Goal: Task Accomplishment & Management: Complete application form

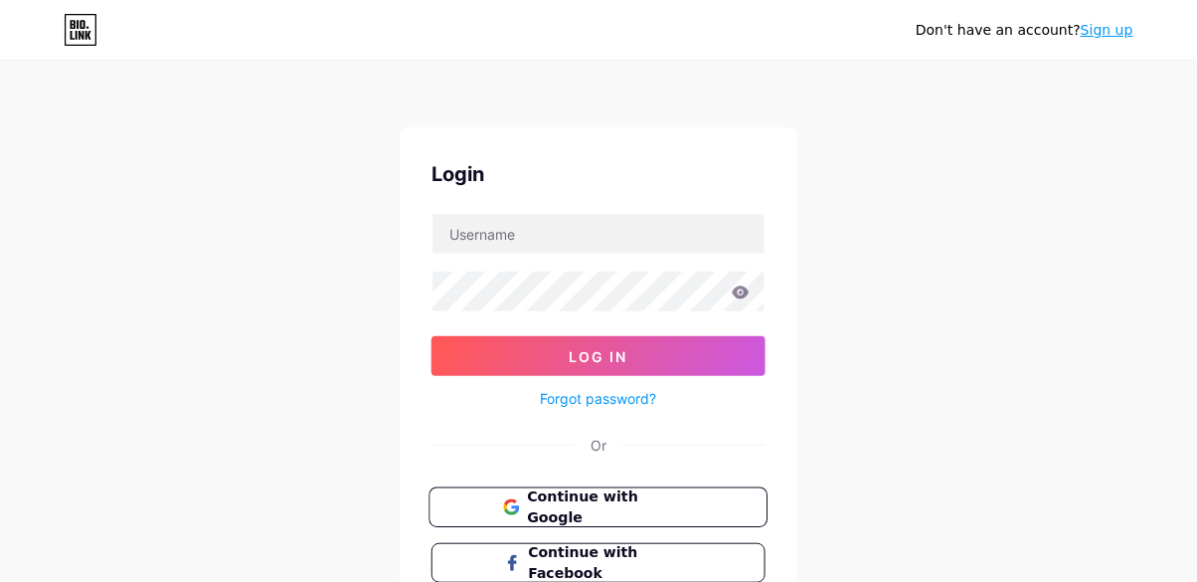
click at [661, 507] on span "Continue with Google" at bounding box center [610, 507] width 166 height 43
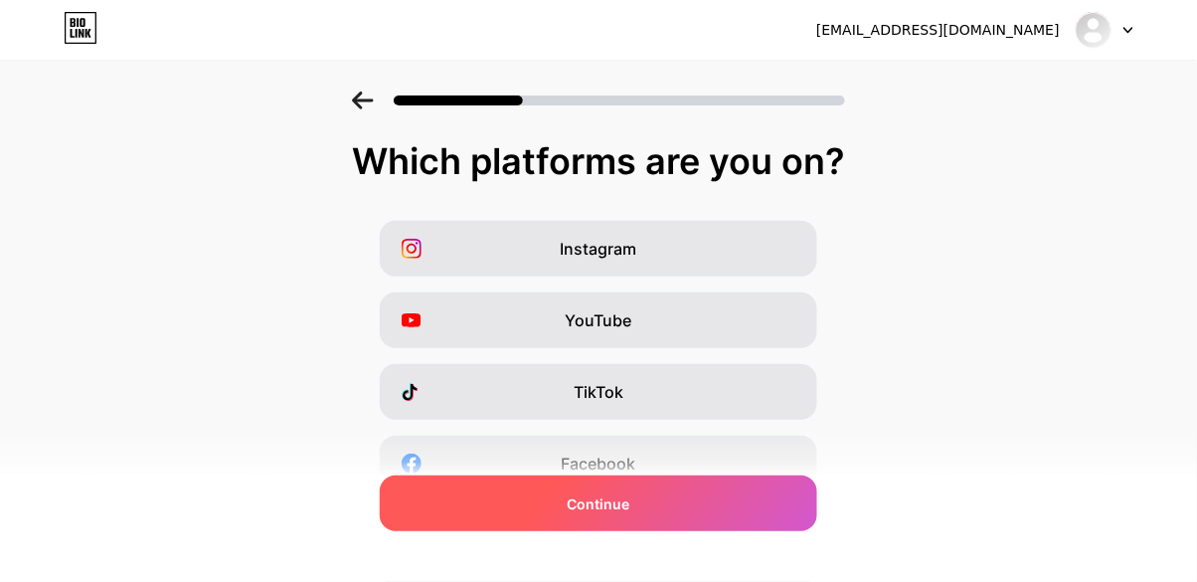
click at [616, 518] on div "Continue" at bounding box center [598, 503] width 437 height 56
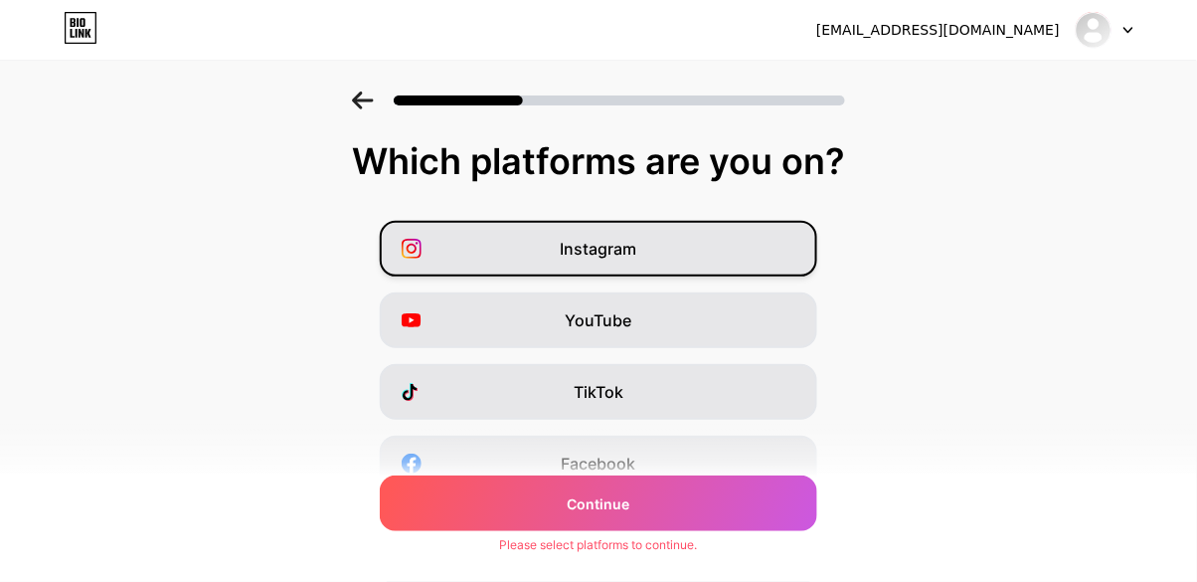
click at [693, 263] on div "Instagram" at bounding box center [598, 249] width 437 height 56
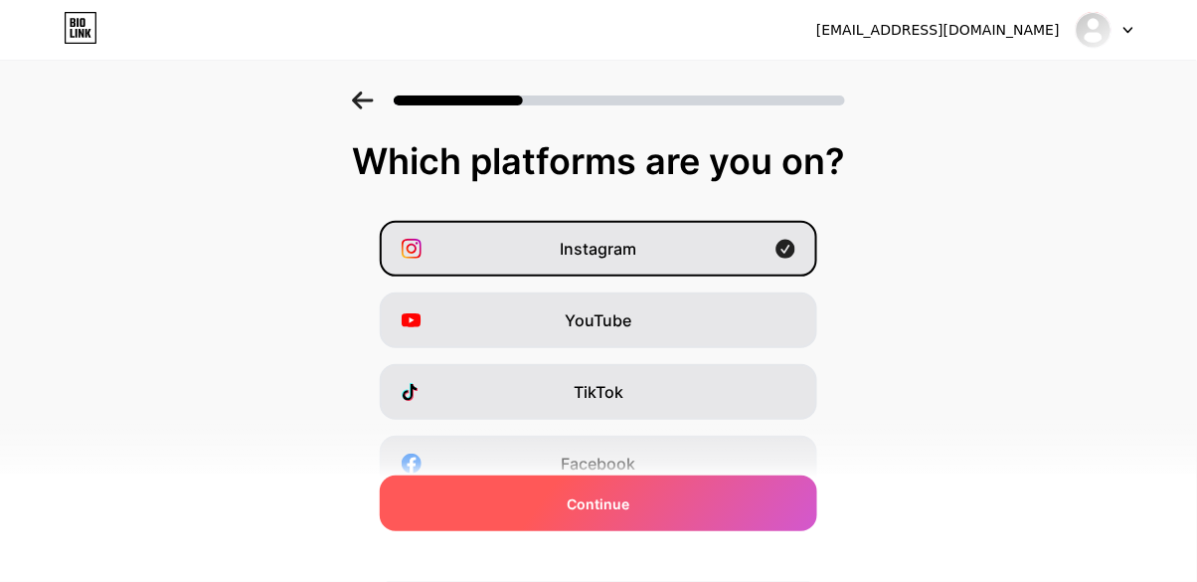
click at [607, 496] on span "Continue" at bounding box center [599, 503] width 63 height 21
click at [617, 510] on span "Continue" at bounding box center [599, 503] width 63 height 21
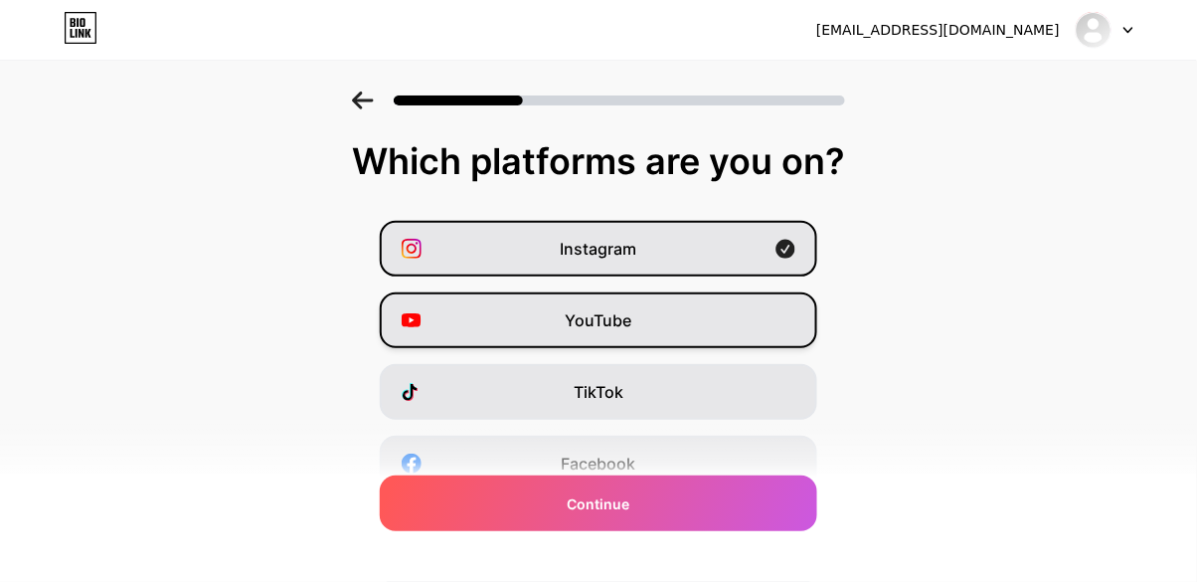
click at [654, 329] on div "YouTube" at bounding box center [598, 320] width 437 height 56
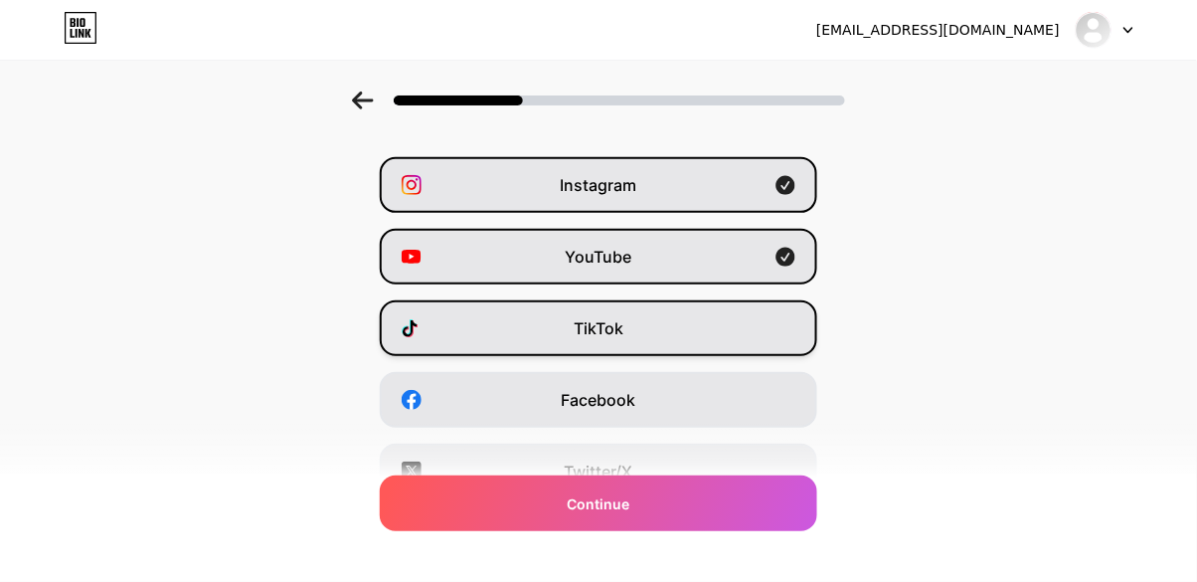
click at [671, 324] on div "TikTok" at bounding box center [598, 328] width 437 height 56
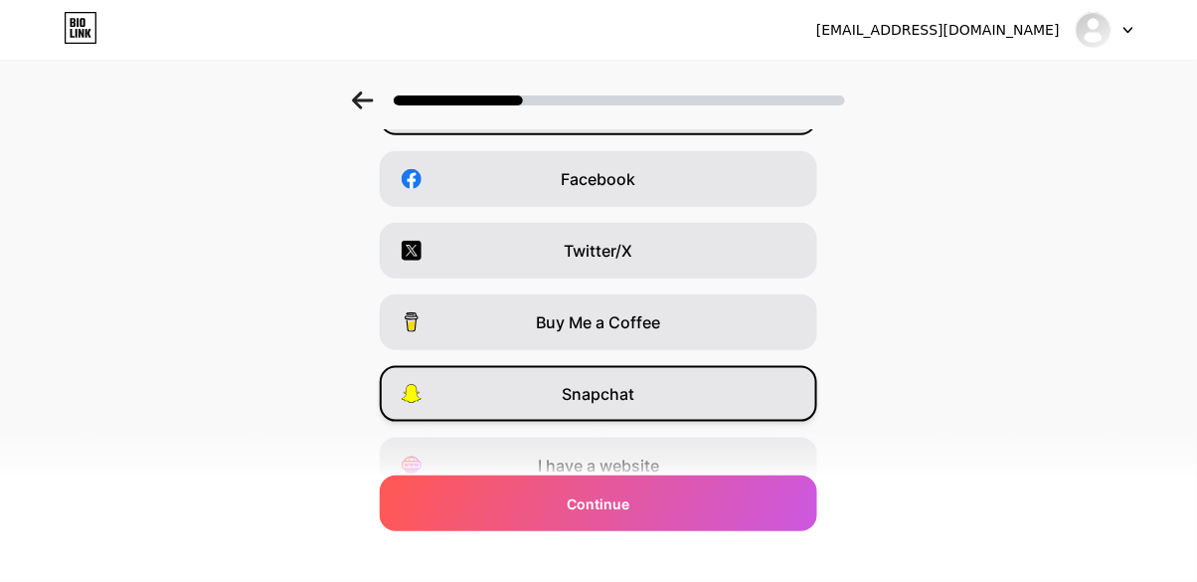
scroll to position [264, 0]
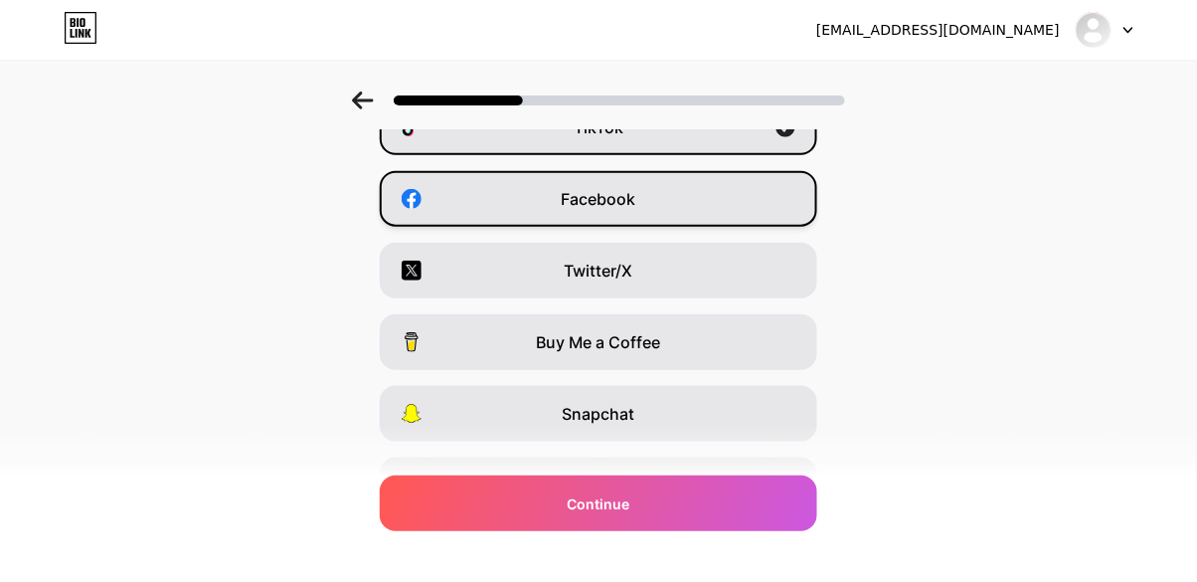
click at [749, 216] on div "Facebook" at bounding box center [598, 199] width 437 height 56
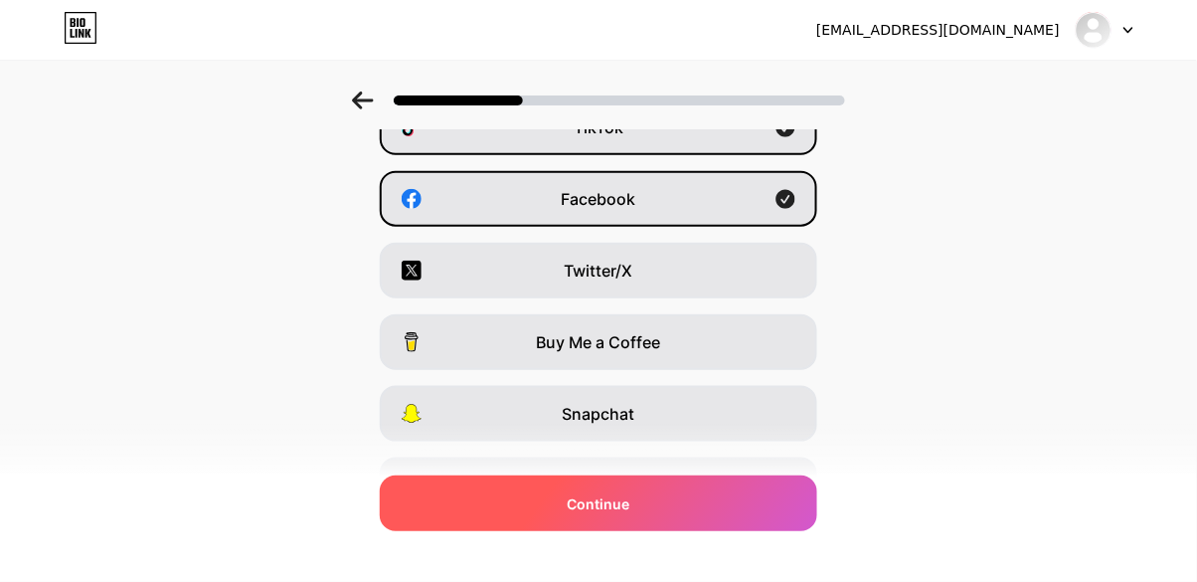
click at [655, 512] on div "Continue" at bounding box center [598, 503] width 437 height 56
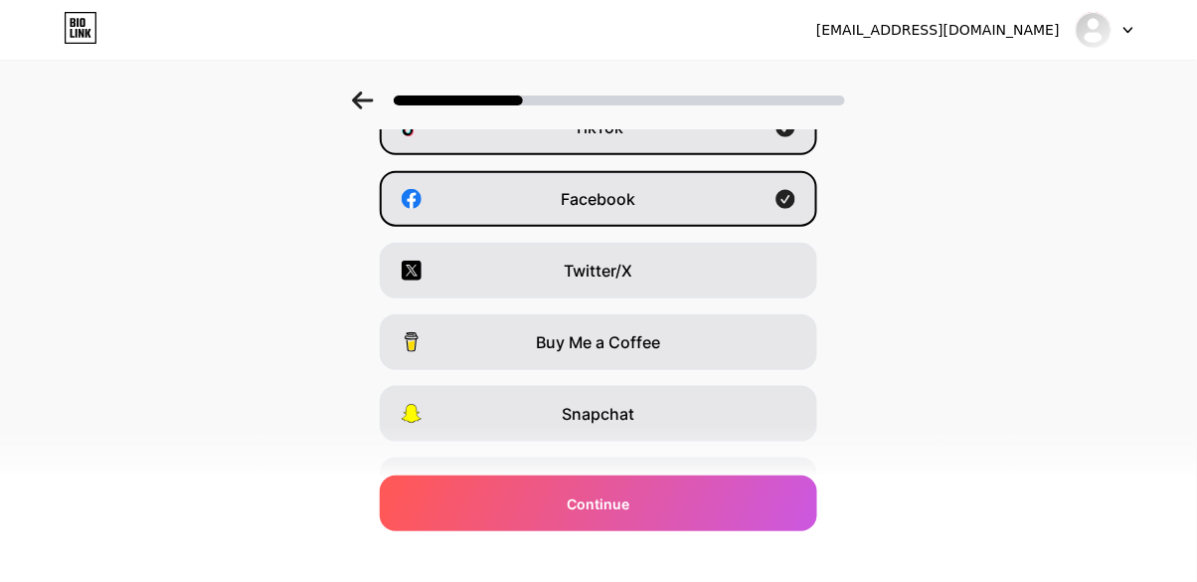
click at [365, 104] on icon at bounding box center [363, 100] width 22 height 18
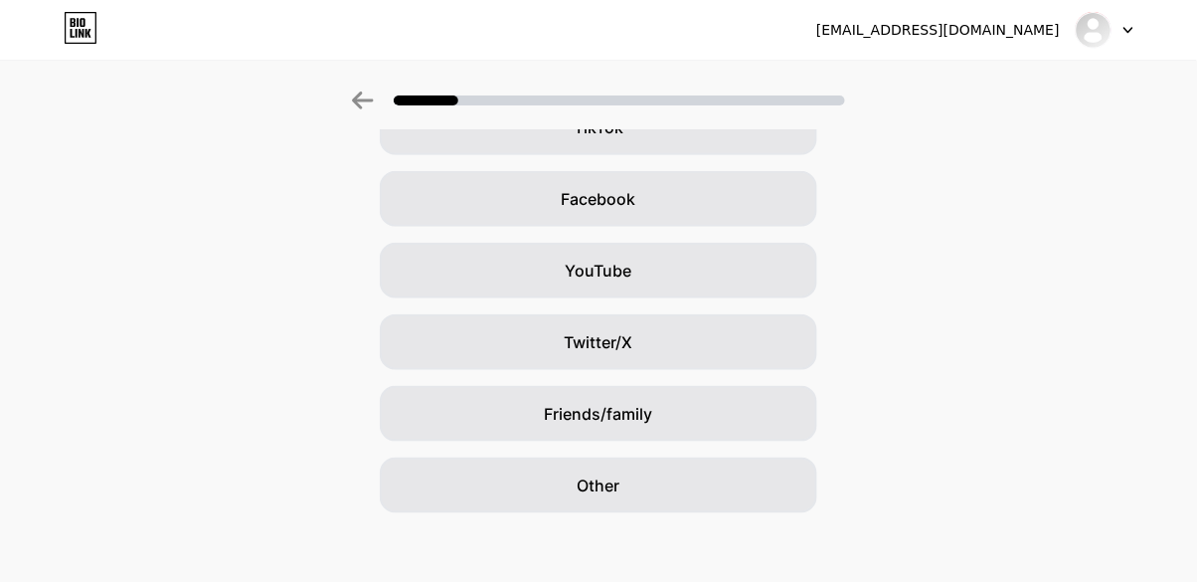
click at [355, 89] on div at bounding box center [598, 95] width 1197 height 70
click at [358, 108] on icon at bounding box center [363, 100] width 22 height 18
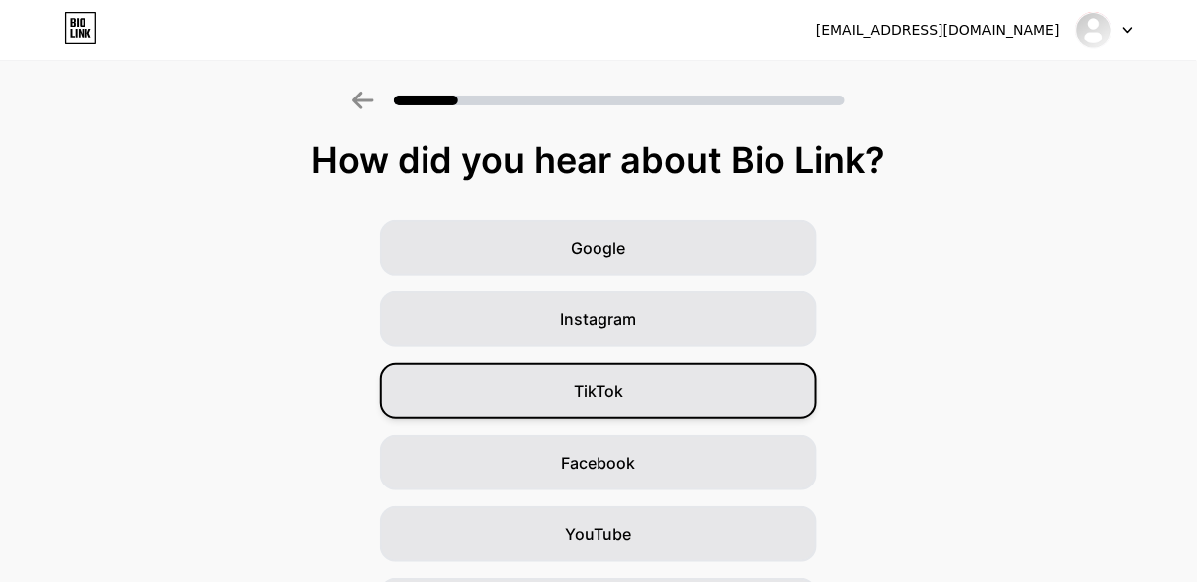
scroll to position [0, 0]
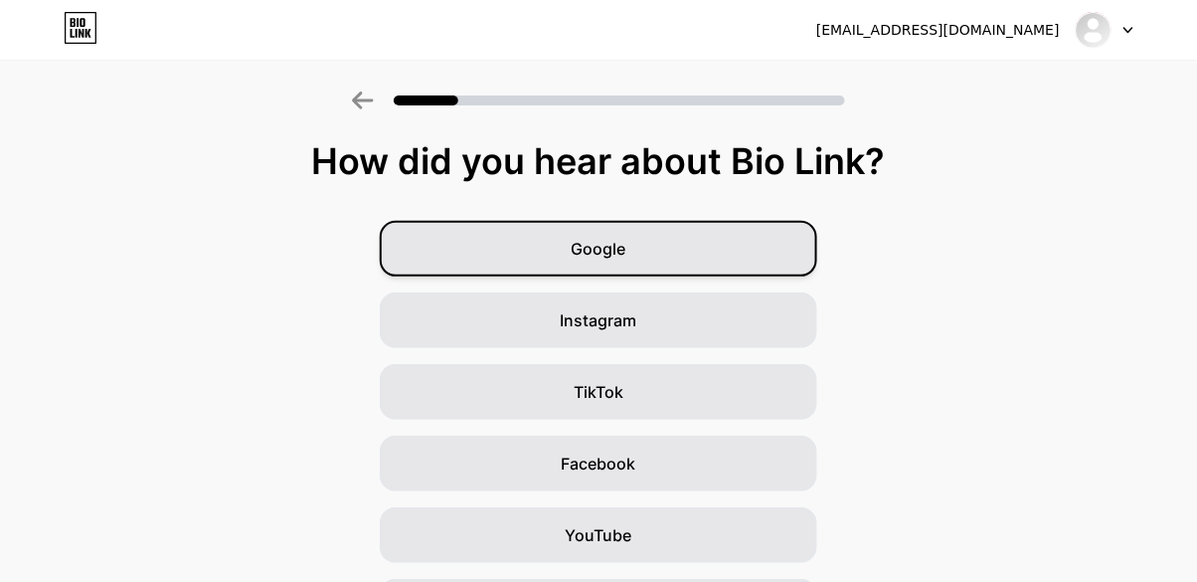
click at [651, 262] on div "Google" at bounding box center [598, 249] width 437 height 56
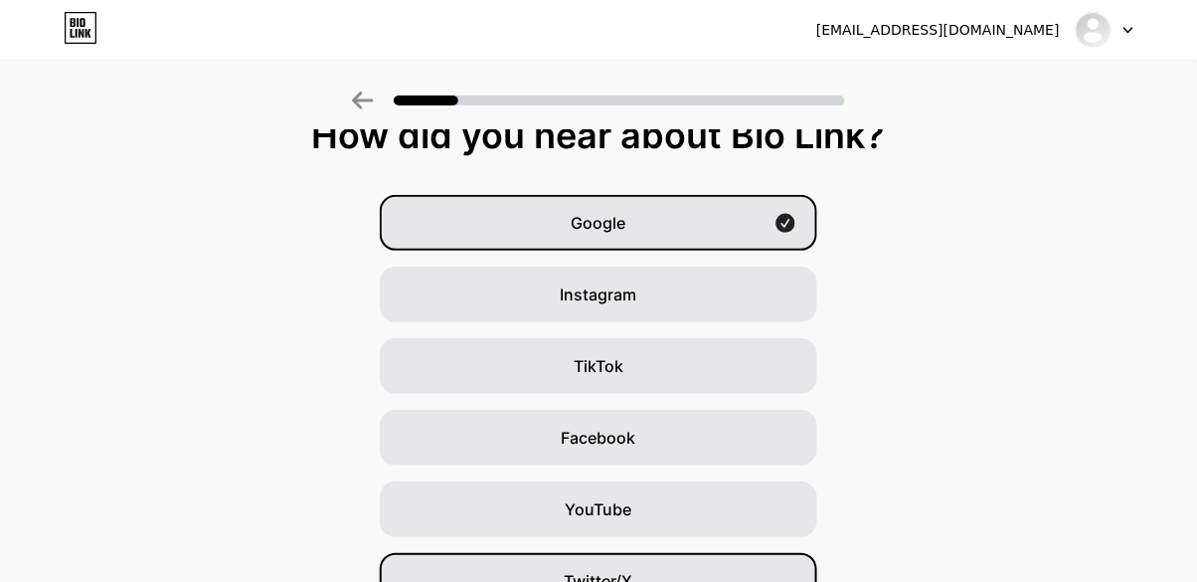
scroll to position [64, 0]
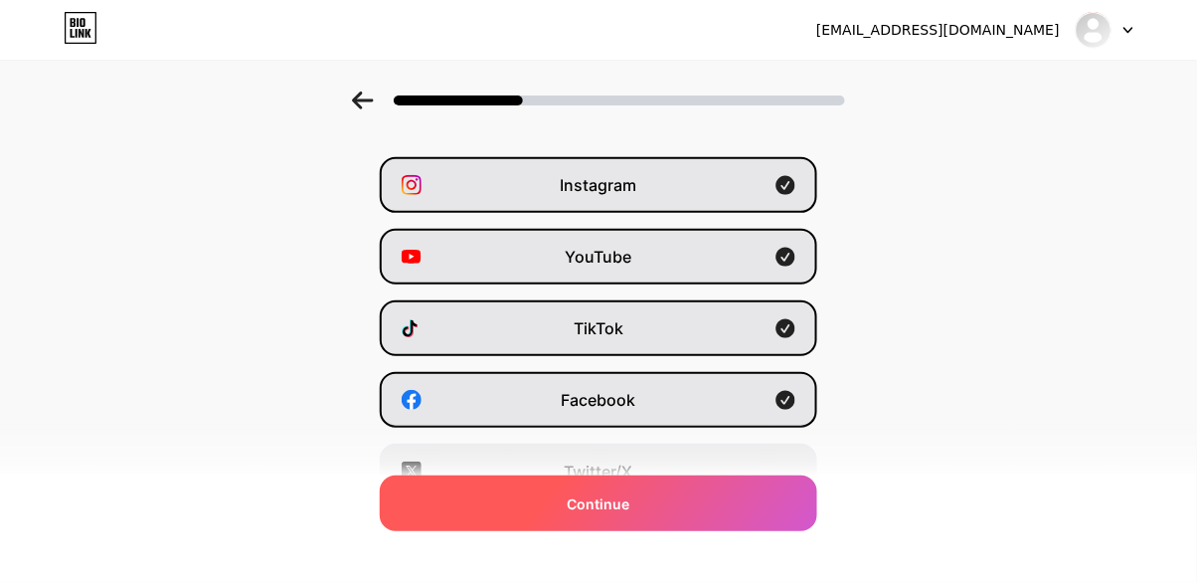
click at [626, 491] on div "Continue" at bounding box center [598, 503] width 437 height 56
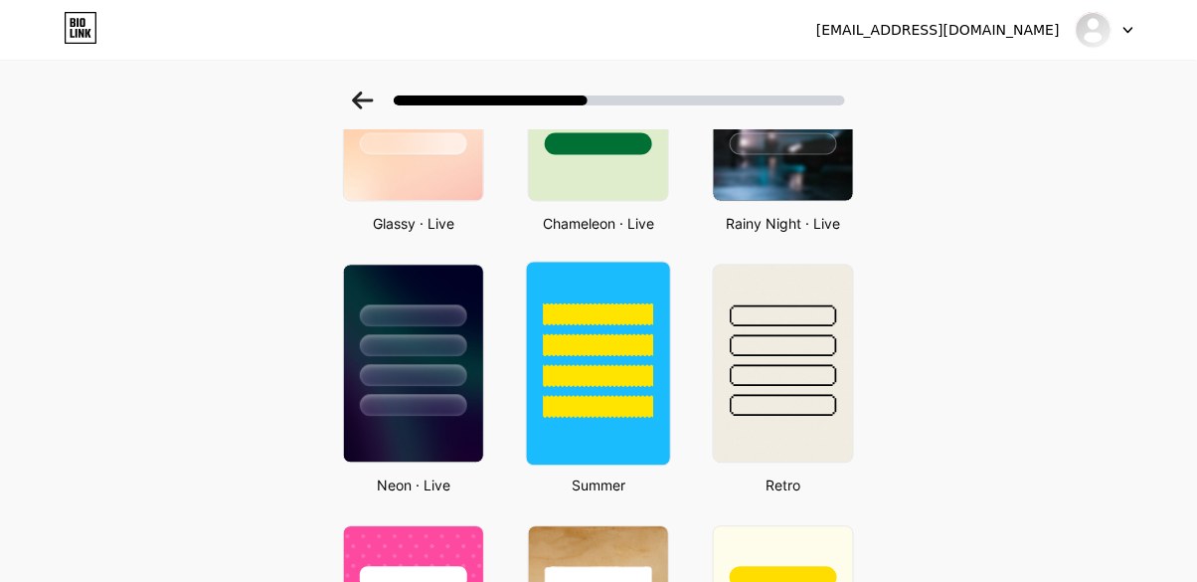
scroll to position [429, 0]
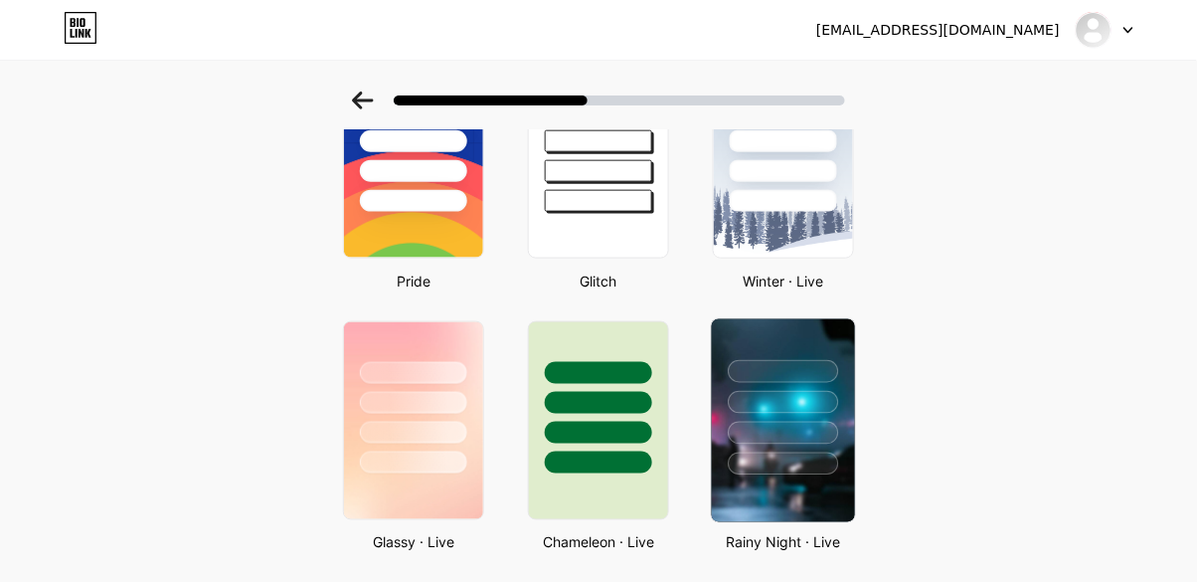
click at [845, 388] on div at bounding box center [783, 397] width 143 height 156
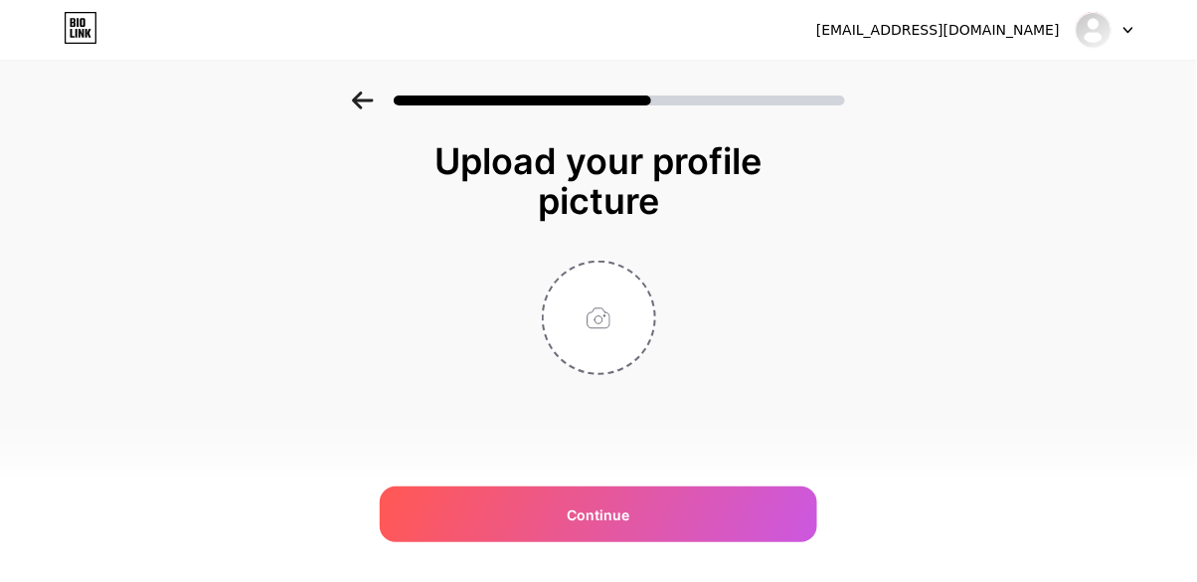
scroll to position [0, 0]
click at [594, 328] on input "file" at bounding box center [599, 317] width 110 height 110
click at [631, 321] on input "file" at bounding box center [599, 317] width 110 height 110
type input "C:\fakepath\1001465487.jpg"
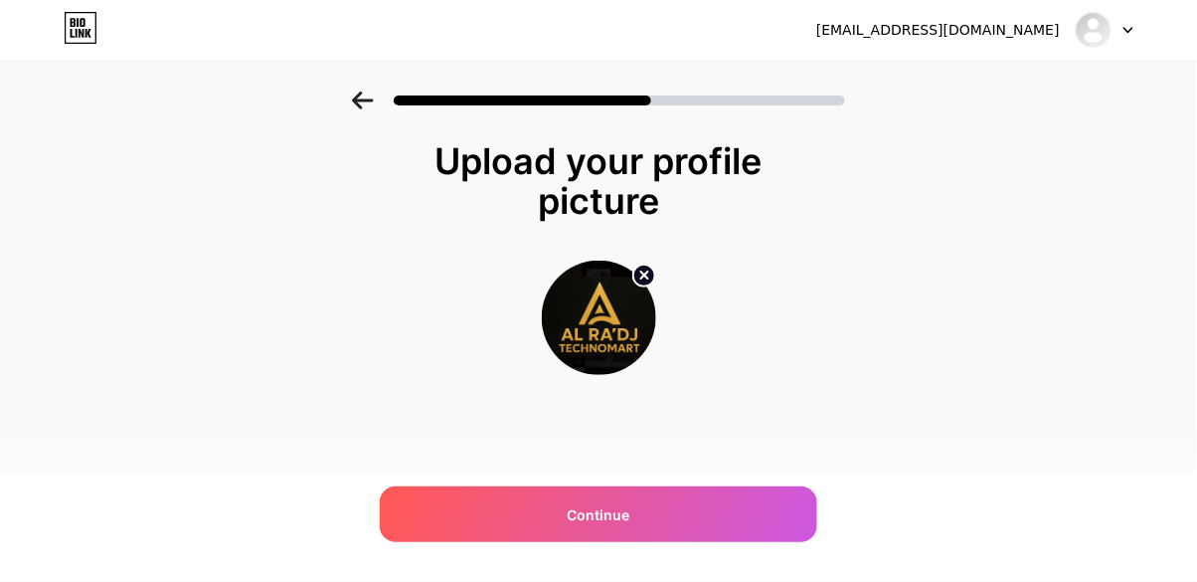
click at [628, 502] on div "Continue" at bounding box center [598, 514] width 437 height 56
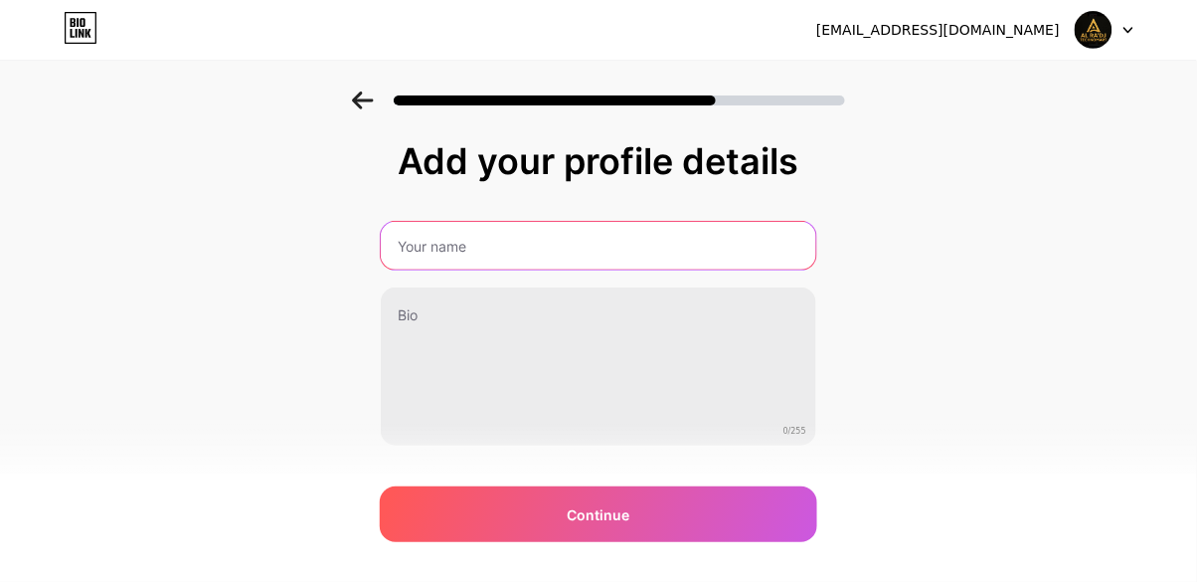
click at [633, 243] on input "text" at bounding box center [598, 246] width 435 height 48
type input "Al Ra'dj Technomart"
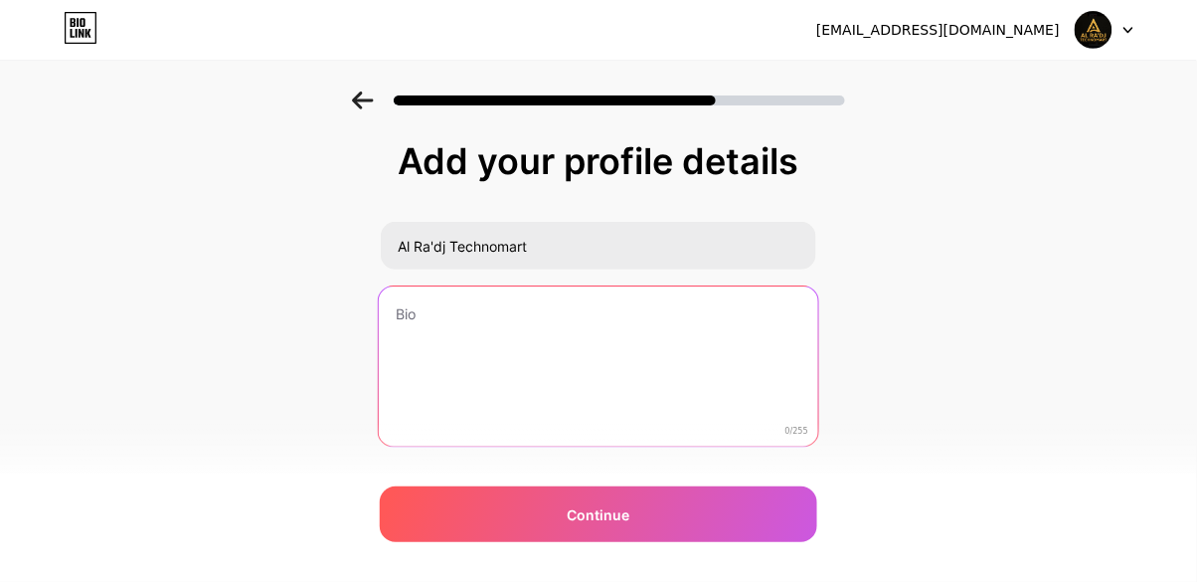
click at [553, 331] on textarea at bounding box center [598, 367] width 439 height 162
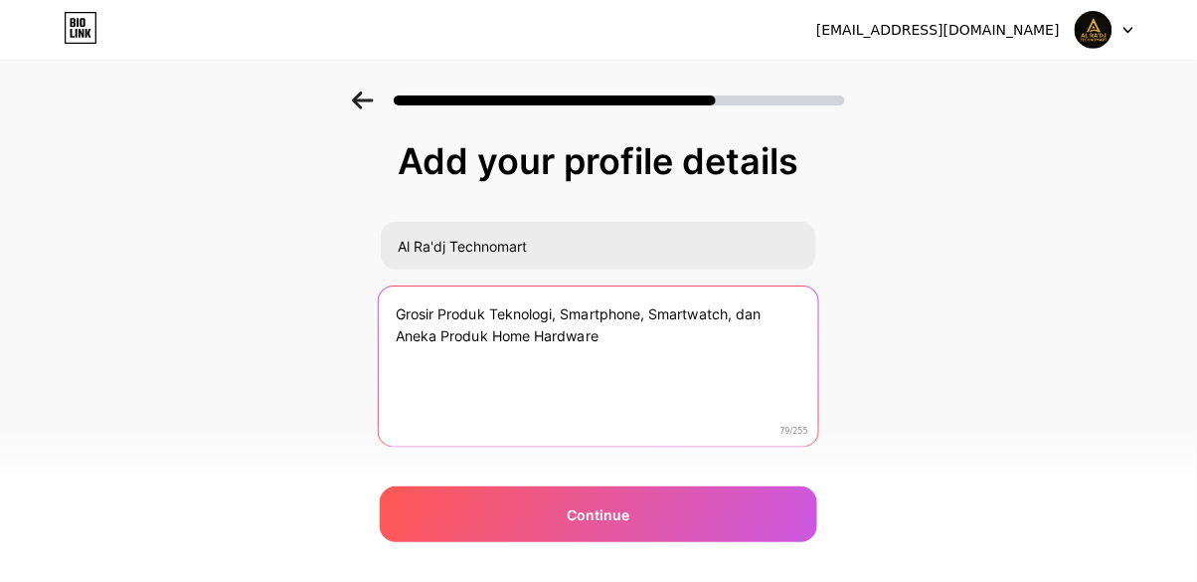
type textarea "Grosir Produk Teknologi, Smartphone, Smartwatch, dan Aneka Produk Home Hardware"
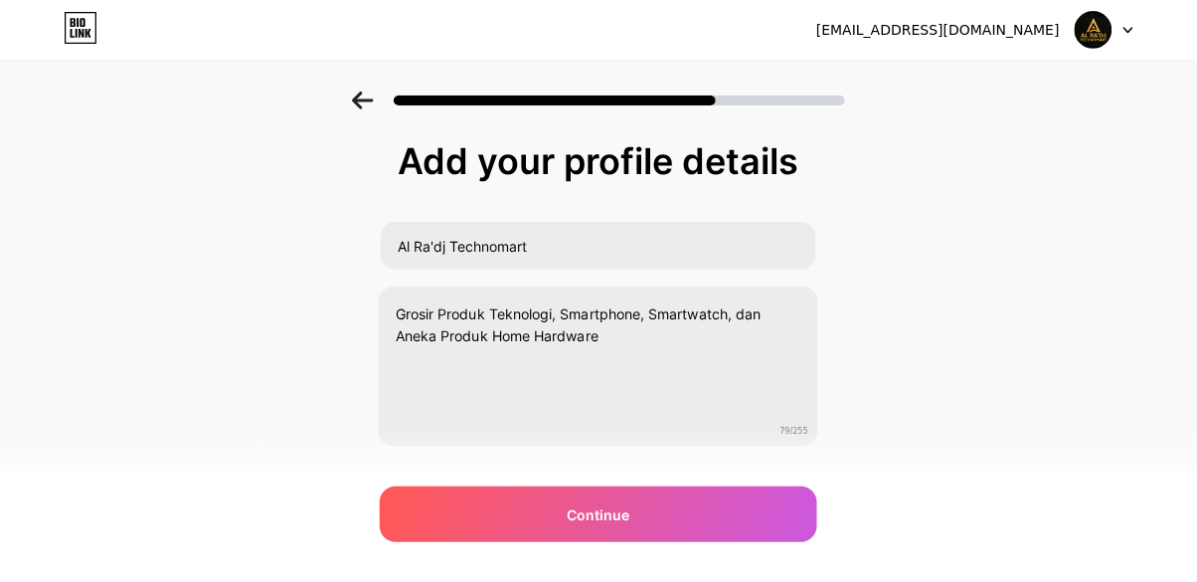
click at [582, 521] on span "Continue" at bounding box center [599, 514] width 63 height 21
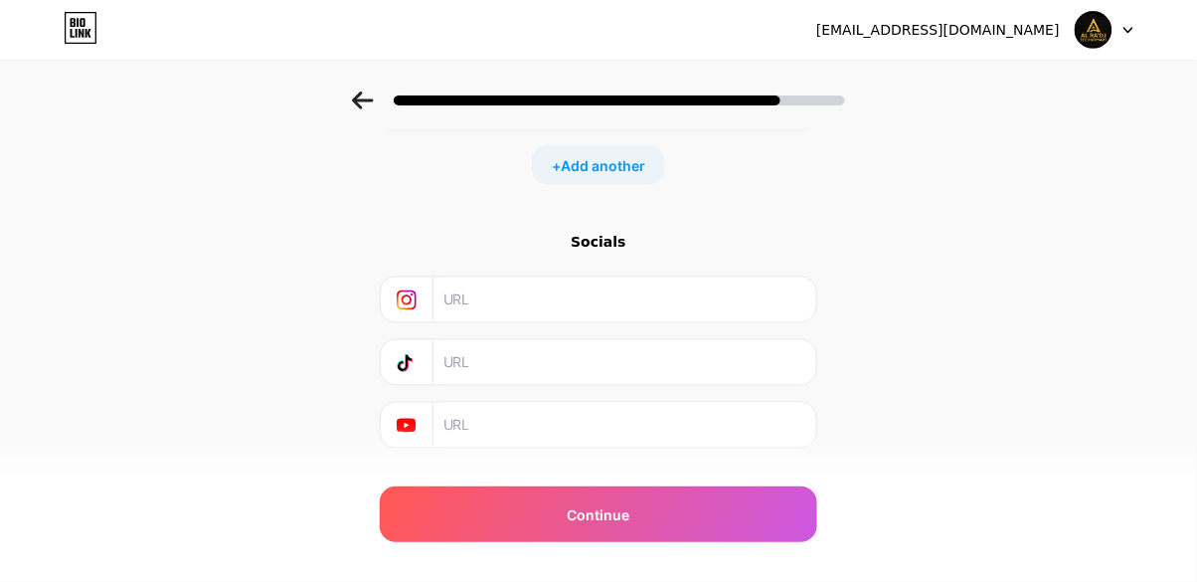
scroll to position [640, 0]
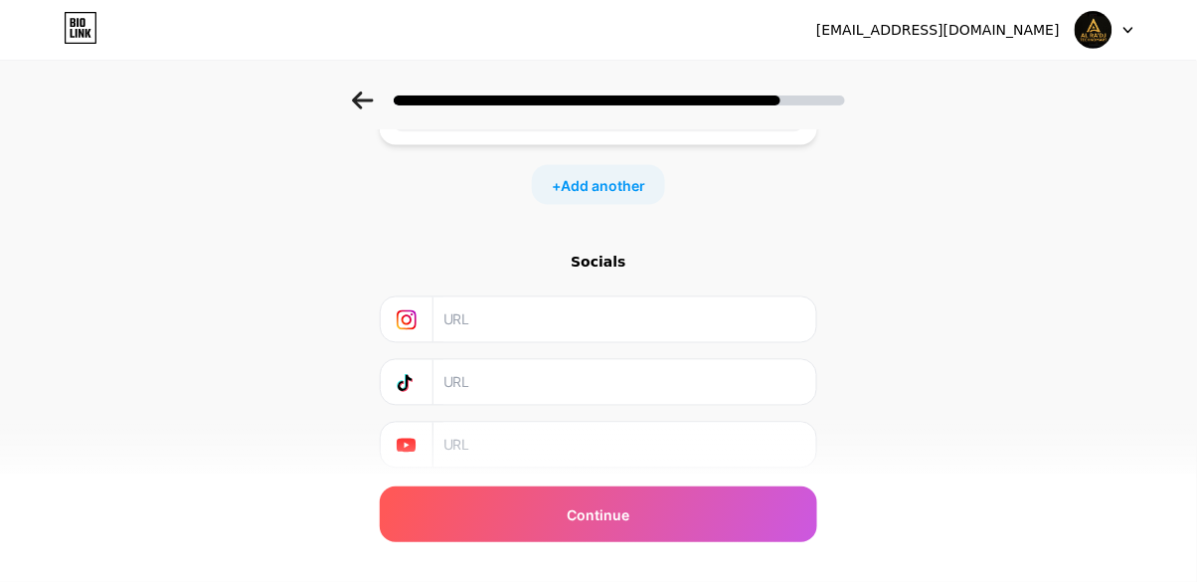
click at [606, 307] on input "text" at bounding box center [623, 319] width 361 height 45
click at [502, 327] on input "text" at bounding box center [623, 319] width 361 height 45
paste input "https://www.instagram.com/al_radj_technomart/?"
type input "https://www.instagram.com/al_radj_technomart/?"
click at [459, 396] on input "text" at bounding box center [623, 382] width 361 height 45
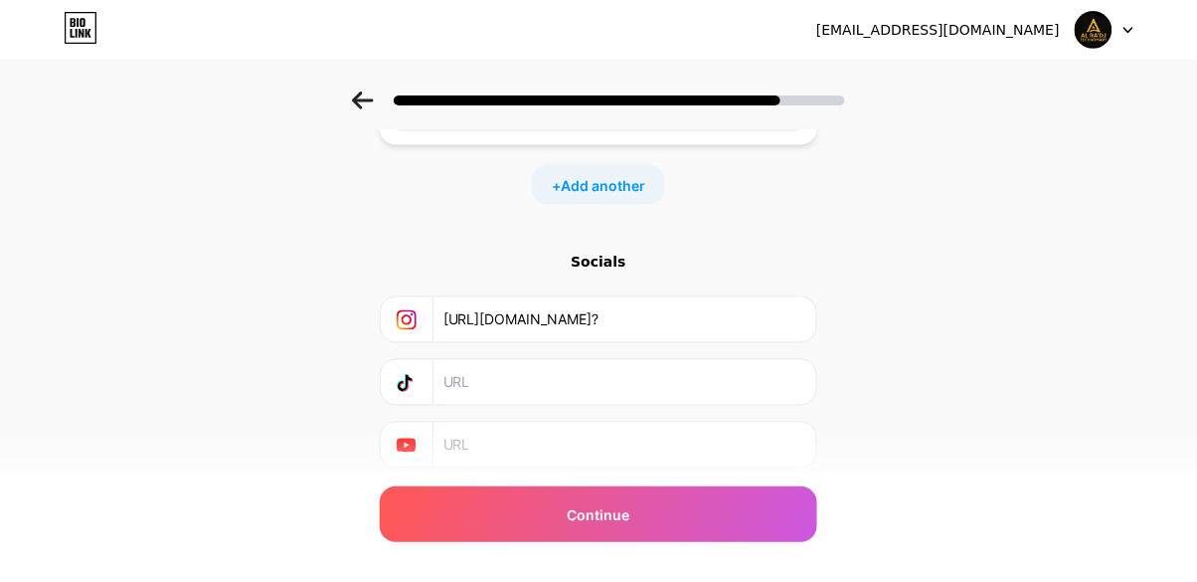
paste input "https://www.tiktok.com/@alradjtechnomart?_t=ZS-90VwYMEF8Rr&_r=1"
drag, startPoint x: 594, startPoint y: 328, endPoint x: 625, endPoint y: 382, distance: 62.4
click at [625, 382] on input "https://www.tiktok.com/@alradjtechnomart?_t=ZS-90VwYMEF8Rr&_r=1" at bounding box center [623, 382] width 361 height 45
click at [623, 379] on input "https://www.tiktok.com/@alradjtechnomart?_t=ZS-90VwYMEF8Rr&_r=1" at bounding box center [623, 382] width 361 height 45
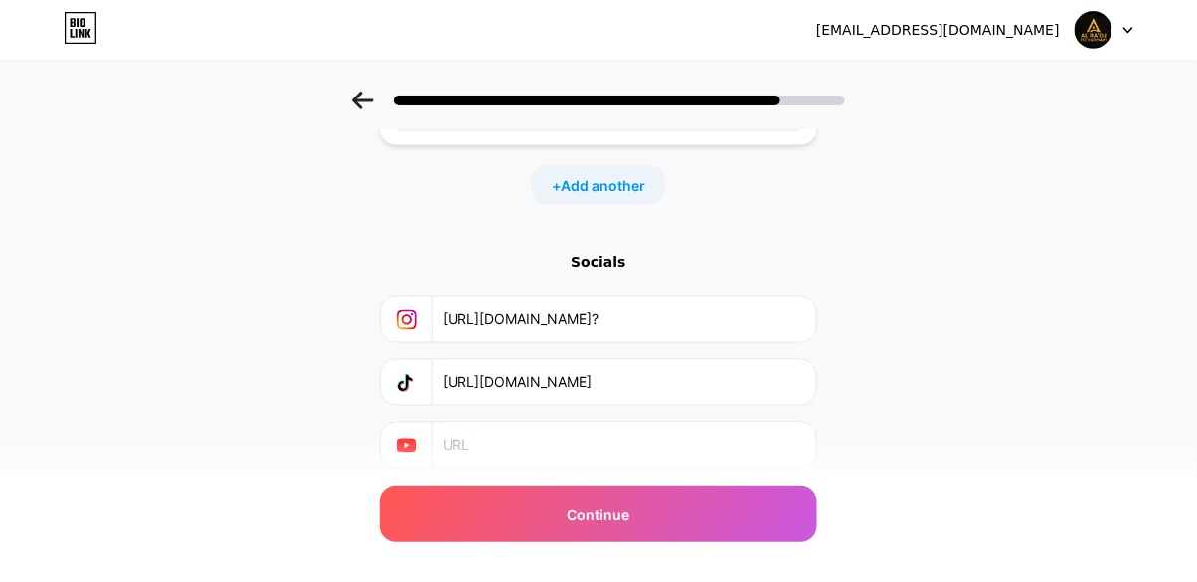
drag, startPoint x: 623, startPoint y: 379, endPoint x: 923, endPoint y: 388, distance: 299.4
click at [923, 388] on div "Start with a link Add anything you want your followers to see. WA Al Ra’dj Tech…" at bounding box center [598, 9] width 1197 height 1117
type input "https://www.tiktok.com/@alradjtechnomart"
click at [550, 441] on input "text" at bounding box center [623, 445] width 361 height 45
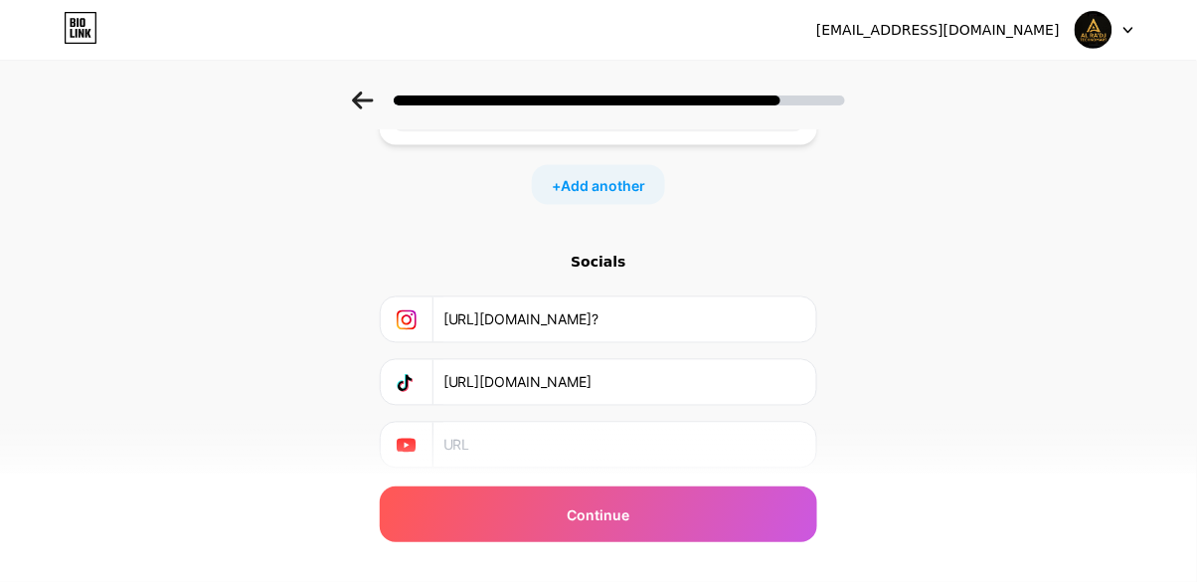
paste input "https://youtube.com/@alradjtechnomart?si=Rs_oV-fo5RGj-6JH"
drag, startPoint x: 923, startPoint y: 388, endPoint x: 938, endPoint y: 447, distance: 61.5
click at [938, 447] on div "Start with a link Add anything you want your followers to see. WA Al Ra’dj Tech…" at bounding box center [598, 9] width 1197 height 1117
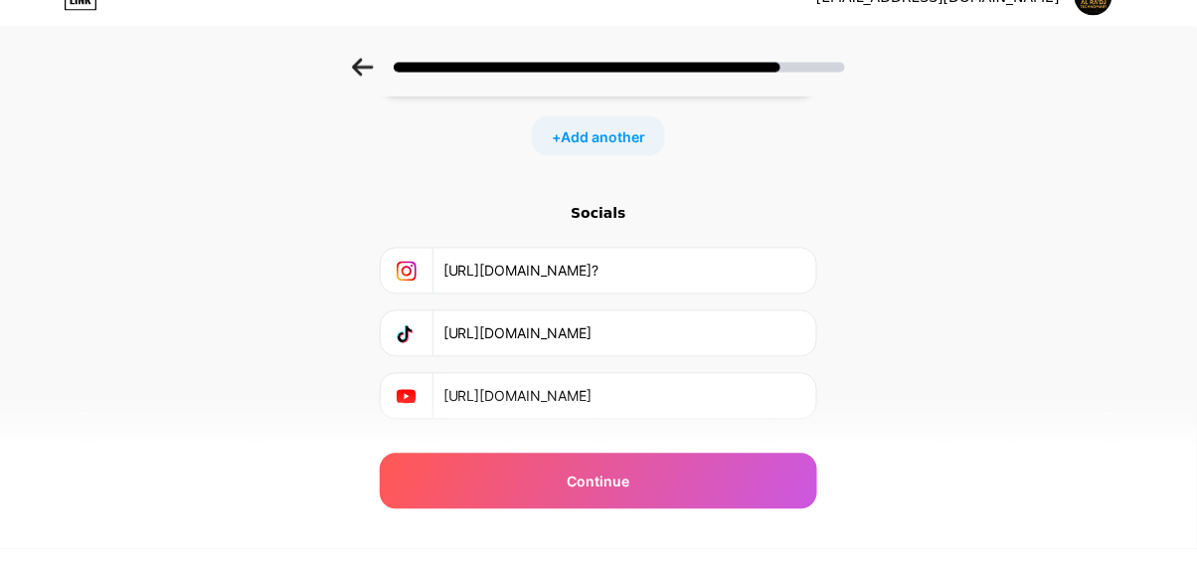
scroll to position [656, 0]
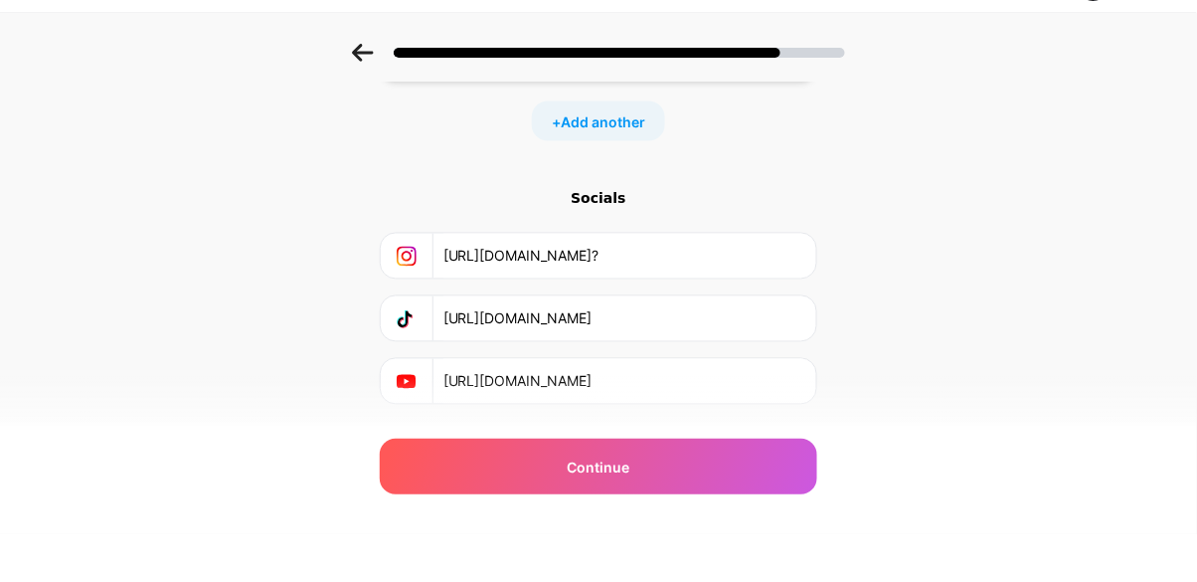
type input "https://youtube.com/@alradjtechnomart"
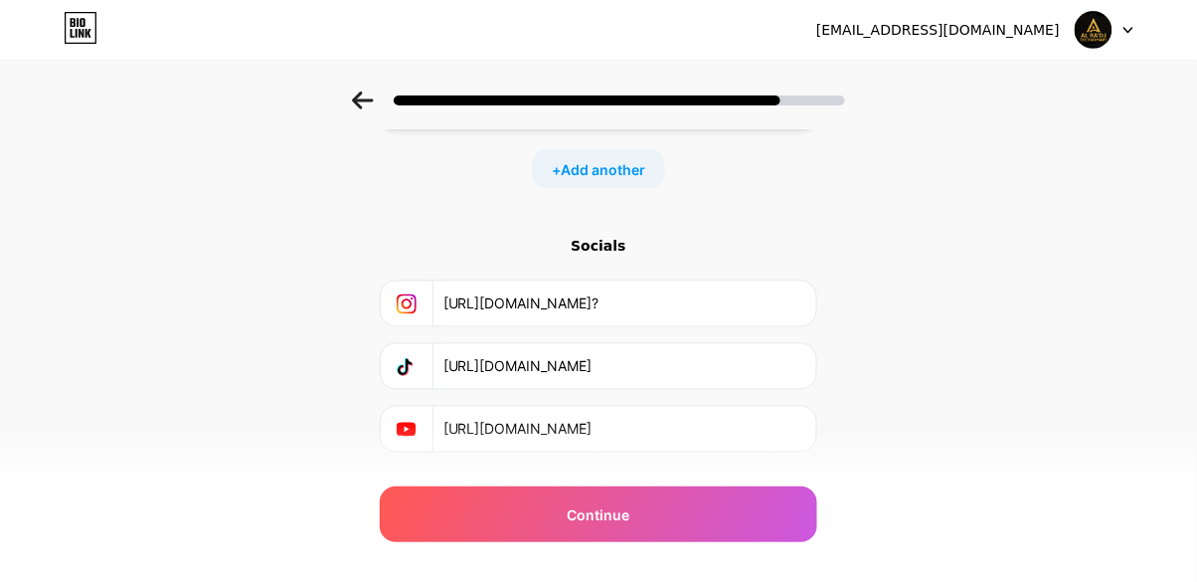
click at [575, 461] on div "Start with a link Add anything you want your followers to see. WA Al Ra’dj Tech…" at bounding box center [598, 18] width 437 height 1067
click at [593, 501] on div "Continue" at bounding box center [598, 514] width 437 height 56
click at [603, 514] on span "Continue" at bounding box center [599, 514] width 63 height 21
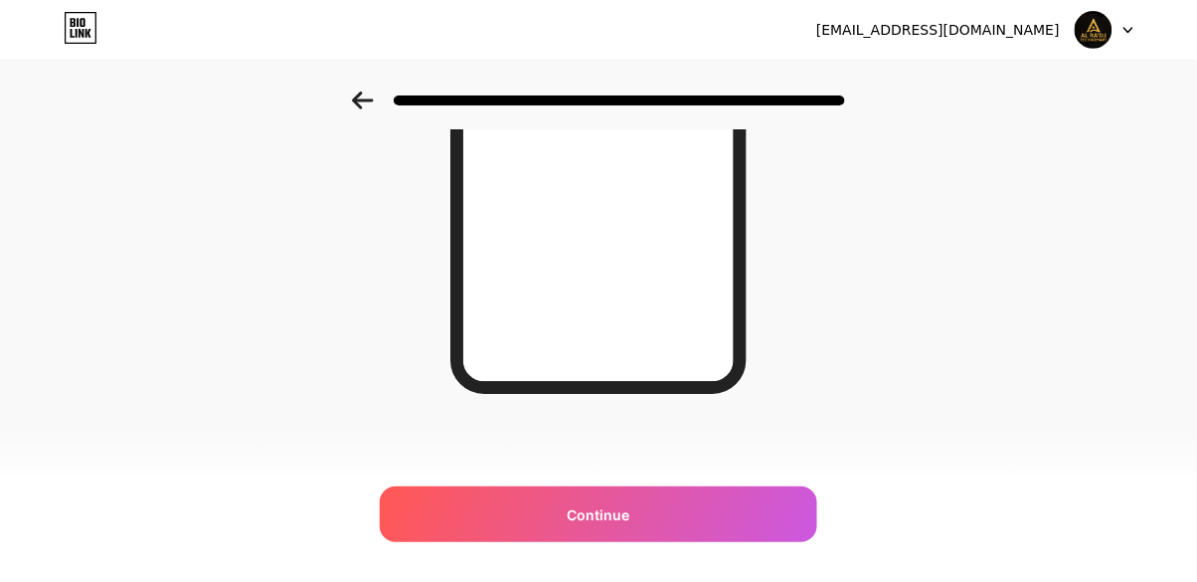
scroll to position [0, 0]
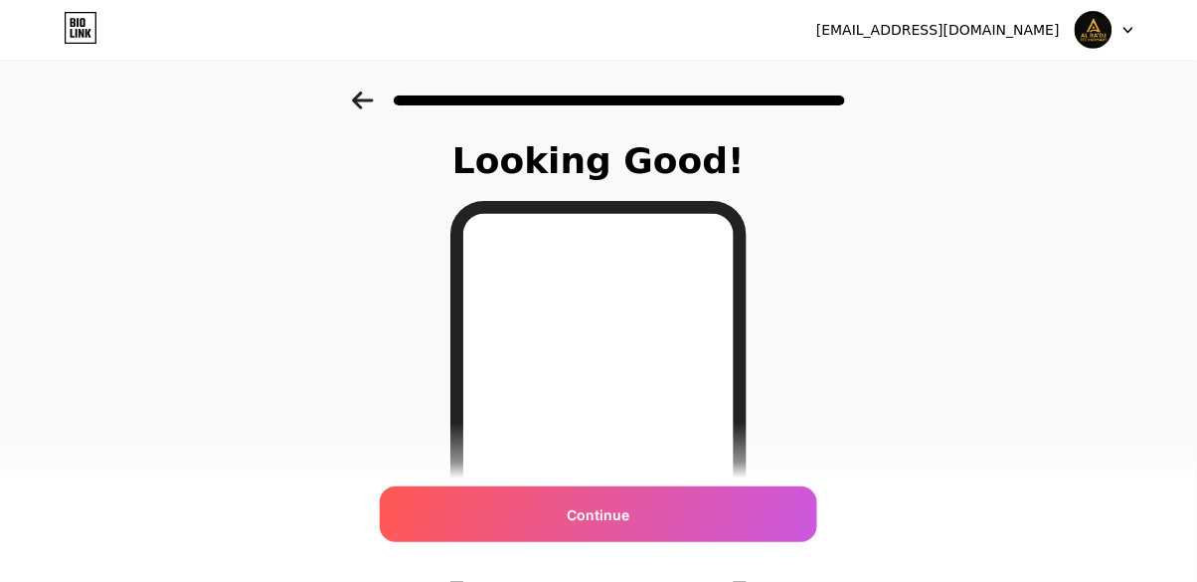
click at [661, 520] on div "Continue" at bounding box center [598, 514] width 437 height 56
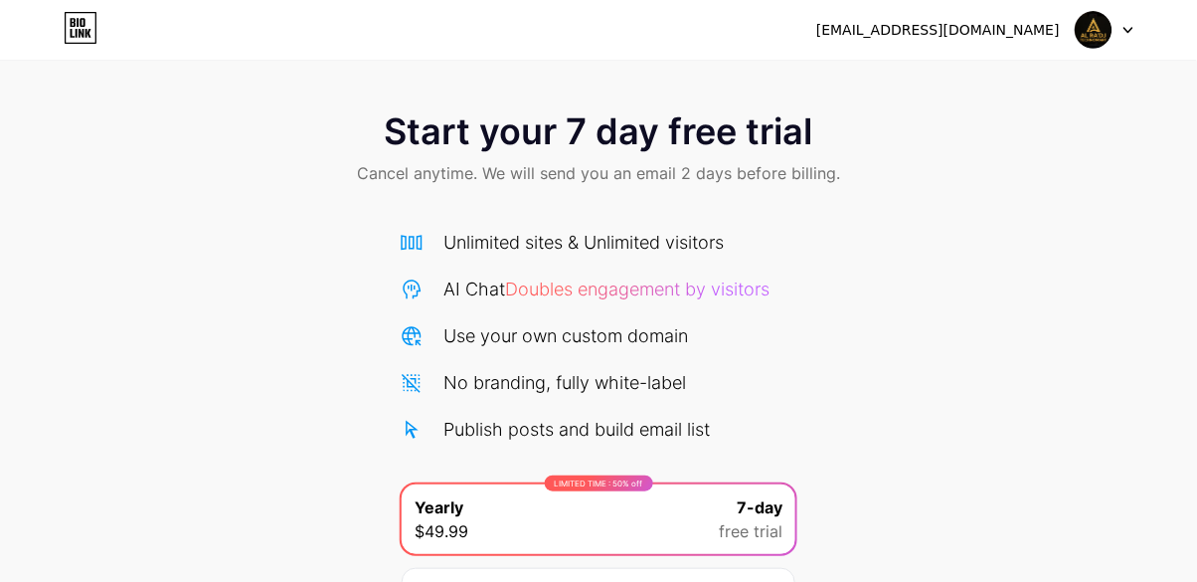
click at [1131, 22] on div at bounding box center [1105, 30] width 58 height 36
click at [928, 154] on div "Start your 7 day free trial Cancel anytime. We will send you an email 2 days be…" at bounding box center [598, 149] width 1197 height 117
drag, startPoint x: 938, startPoint y: 447, endPoint x: 989, endPoint y: 20, distance: 430.6
click at [989, 20] on div "[EMAIL_ADDRESS][DOMAIN_NAME]" at bounding box center [938, 30] width 244 height 21
click at [988, 36] on div "[EMAIL_ADDRESS][DOMAIN_NAME]" at bounding box center [938, 30] width 244 height 21
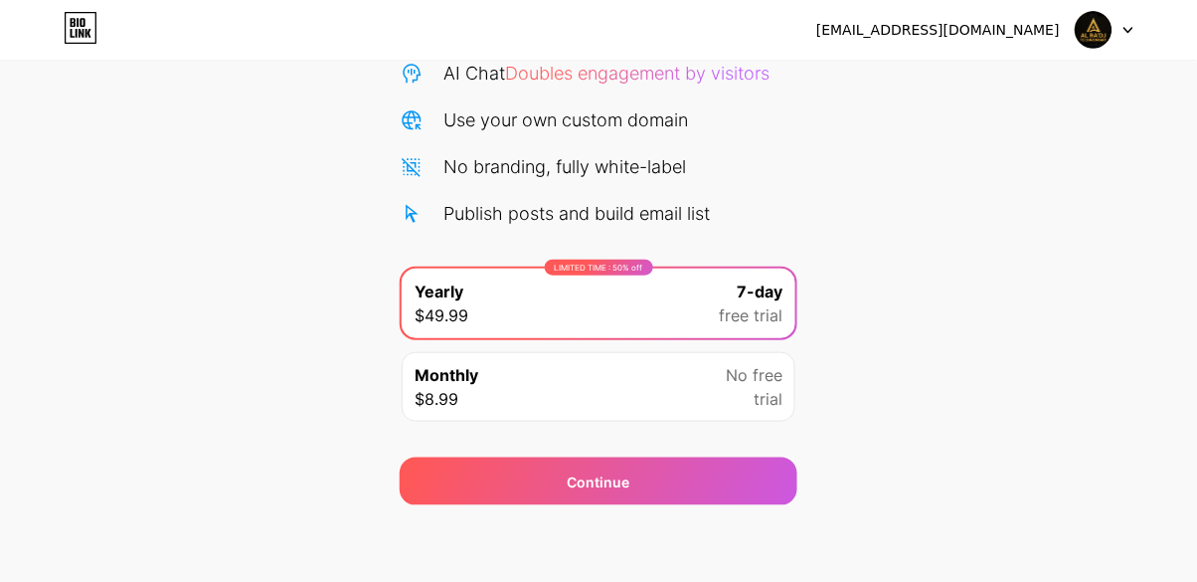
scroll to position [218, 0]
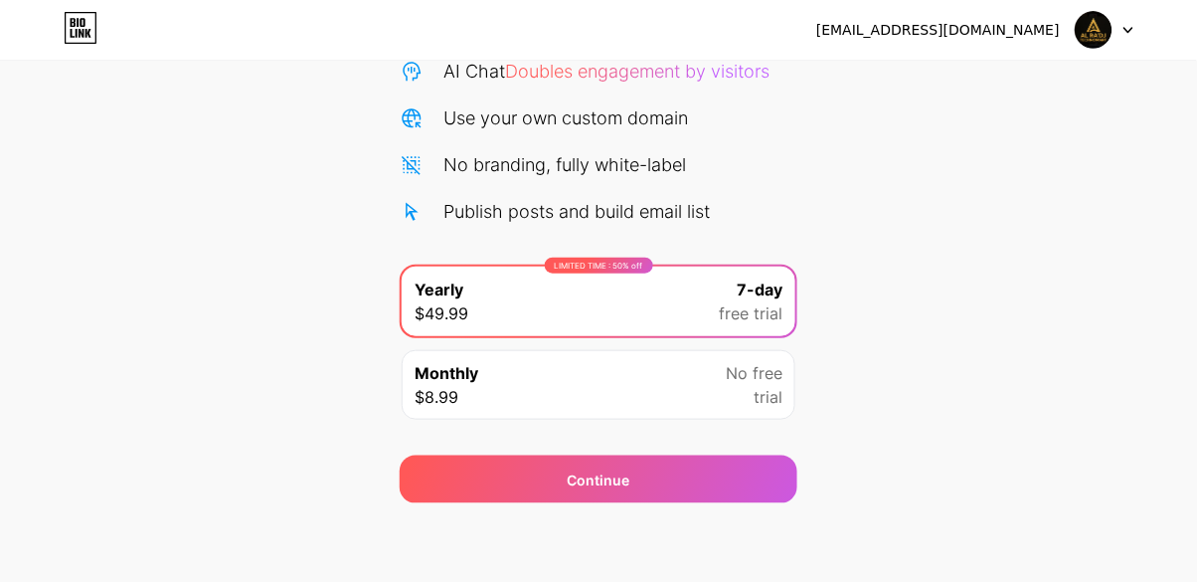
click at [967, 356] on div "Start your 7 day free trial Cancel anytime. We will send you an email 2 days be…" at bounding box center [598, 188] width 1197 height 629
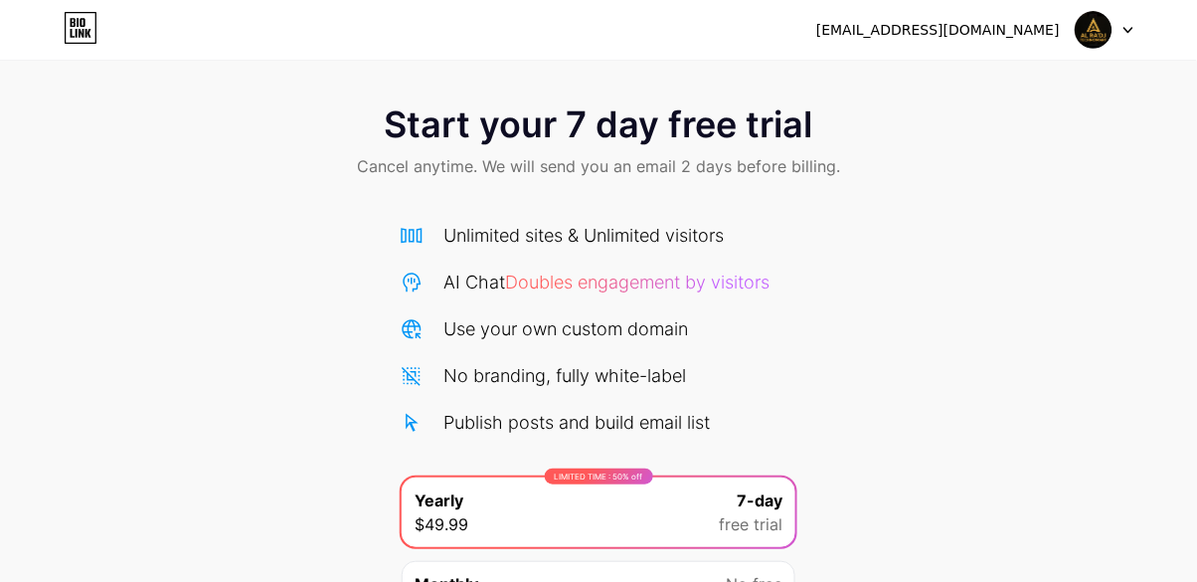
scroll to position [0, 0]
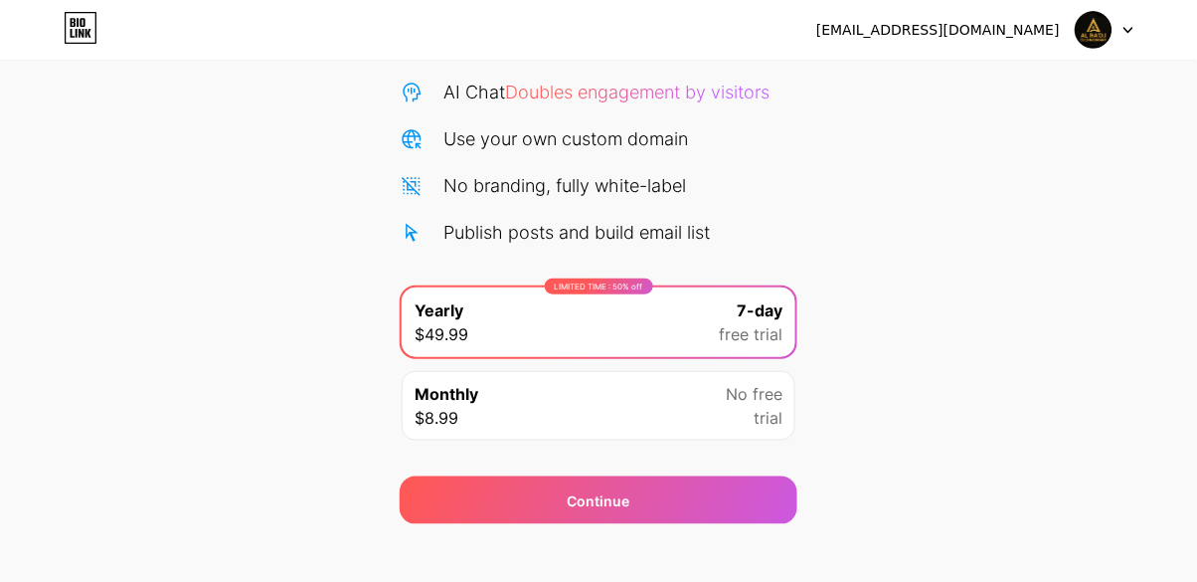
scroll to position [218, 0]
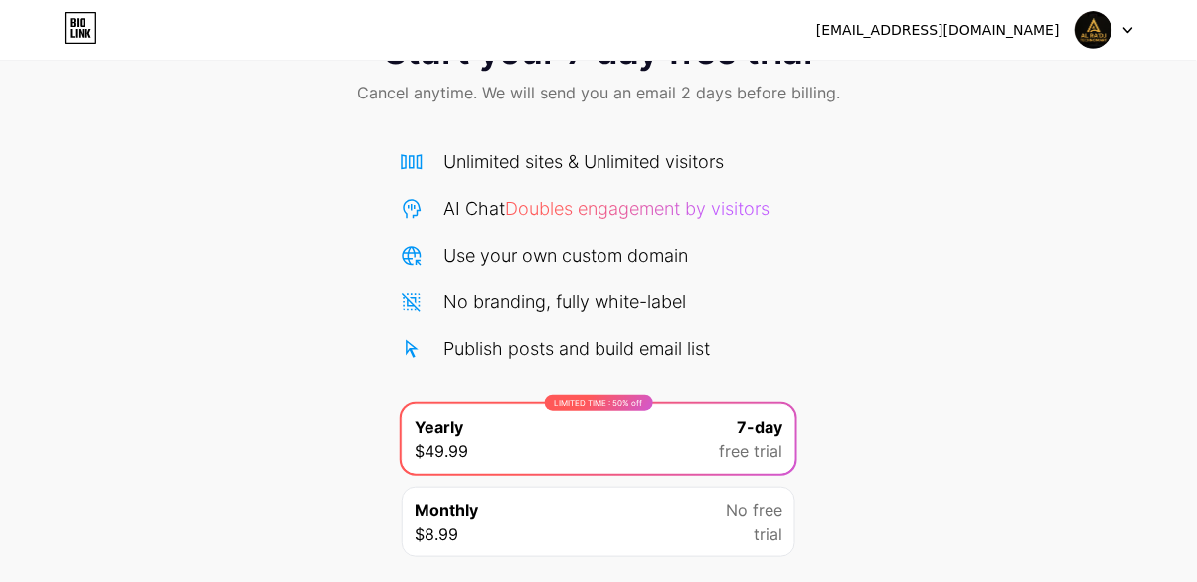
scroll to position [218, 0]
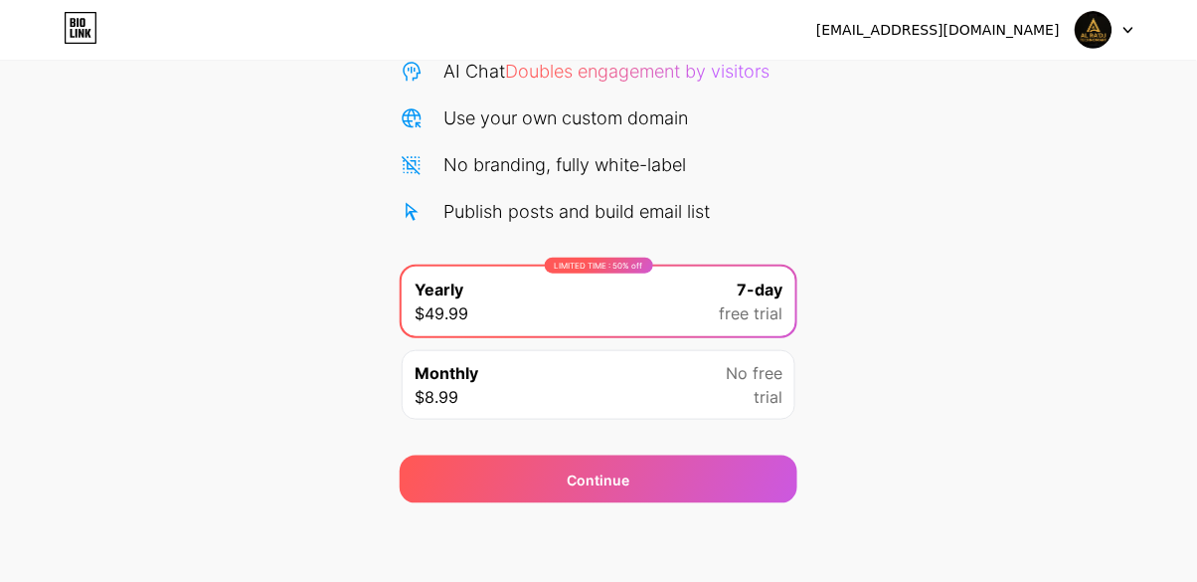
click at [1124, 43] on div at bounding box center [1105, 30] width 58 height 36
click at [947, 209] on div "Start your 7 day free trial Cancel anytime. We will send you an email 2 days be…" at bounding box center [598, 188] width 1197 height 629
click at [1005, 32] on div "[EMAIL_ADDRESS][DOMAIN_NAME]" at bounding box center [938, 30] width 244 height 21
click at [943, 191] on div "Start your 7 day free trial Cancel anytime. We will send you an email 2 days be…" at bounding box center [598, 188] width 1197 height 629
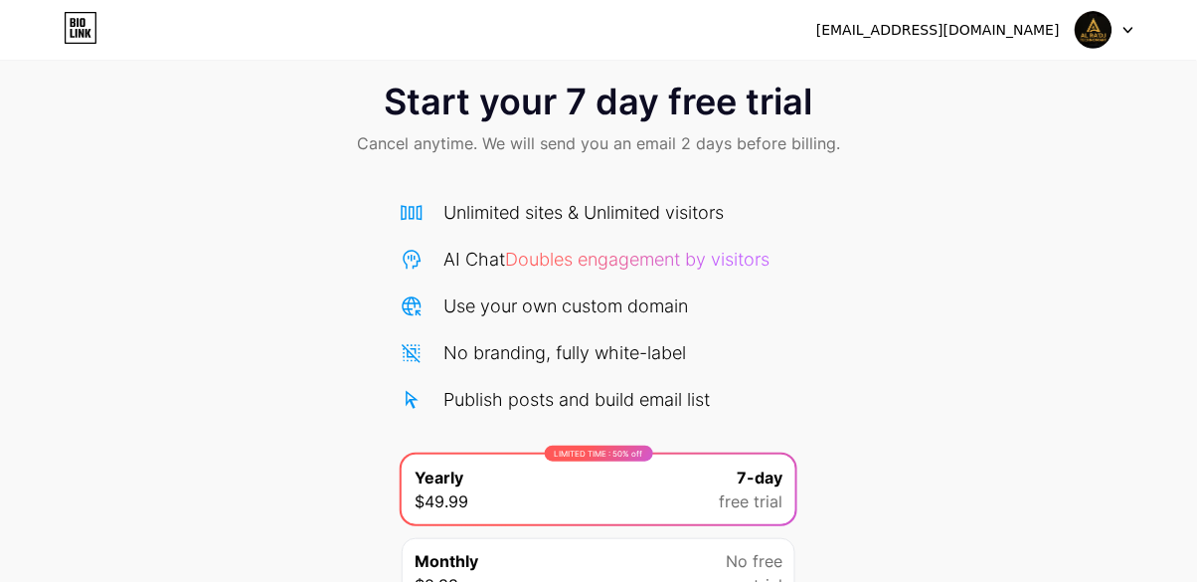
scroll to position [0, 0]
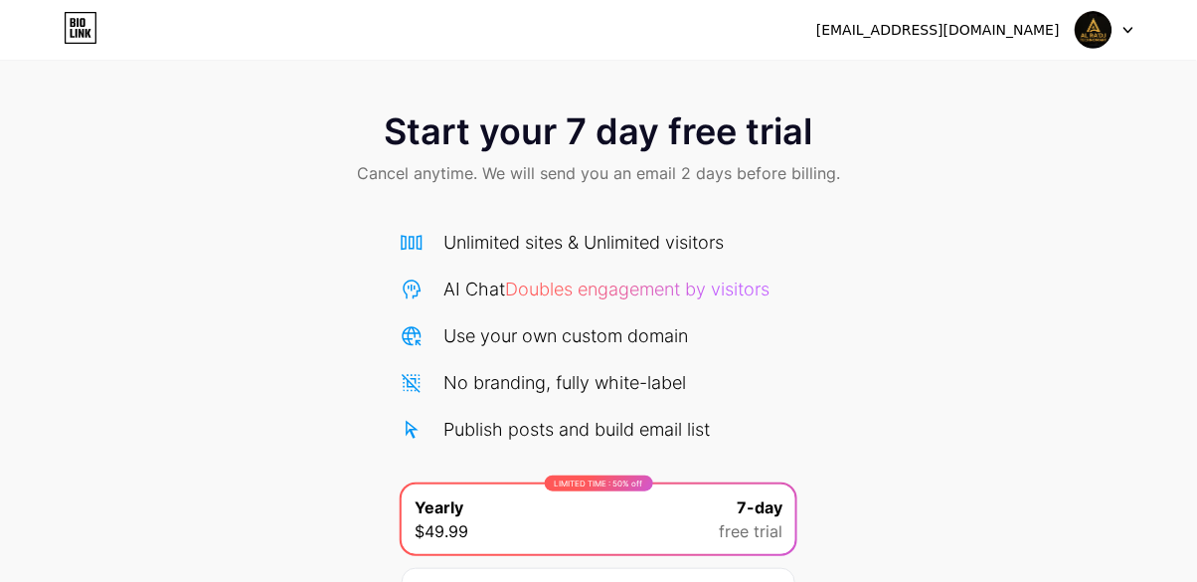
click at [72, 34] on icon at bounding box center [73, 33] width 4 height 9
click at [70, 31] on icon at bounding box center [81, 28] width 34 height 32
